Goal: Go to known website: Access a specific website the user already knows

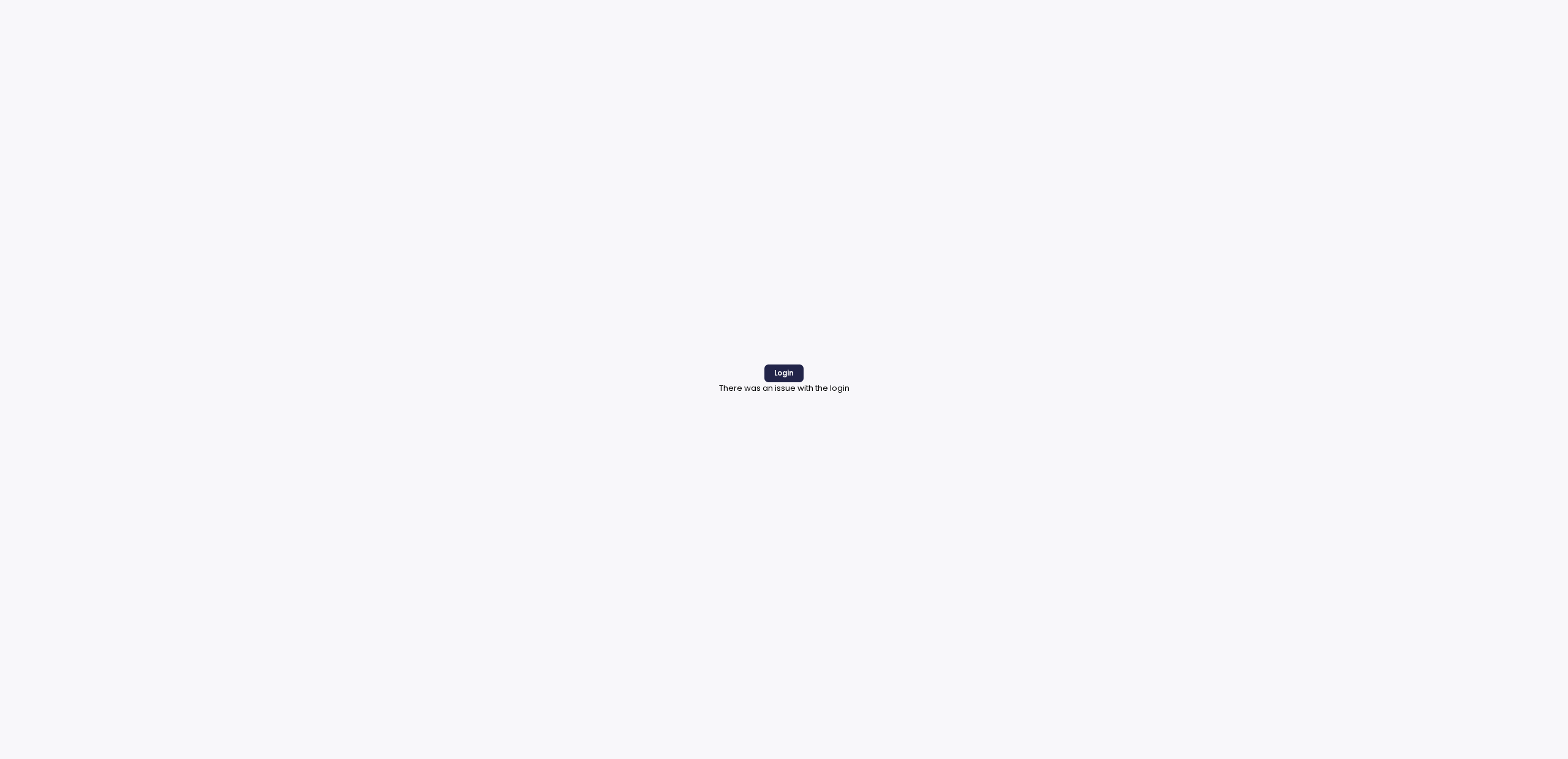
click at [793, 375] on span "Login" at bounding box center [784, 373] width 20 height 16
click at [782, 373] on span "Login" at bounding box center [784, 373] width 20 height 16
